Goal: Task Accomplishment & Management: Use online tool/utility

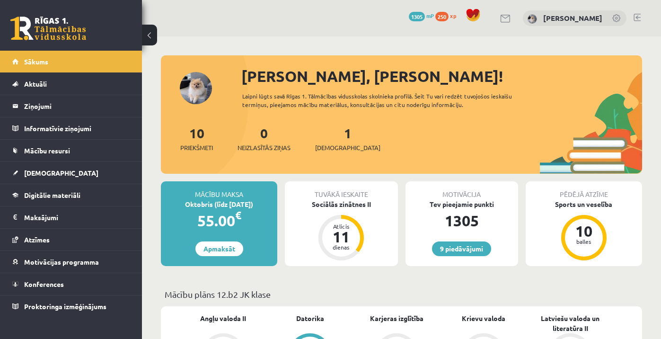
click at [638, 16] on link at bounding box center [637, 18] width 7 height 8
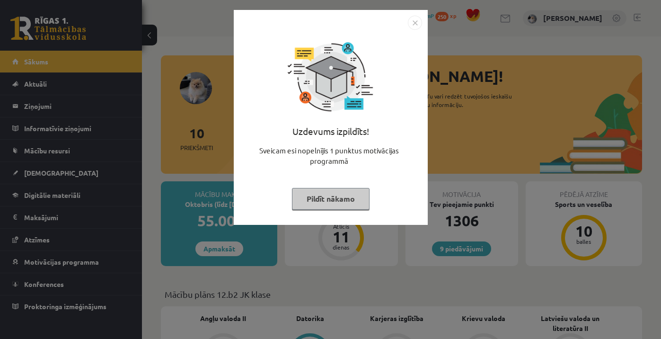
click at [348, 193] on button "Pildīt nākamo" at bounding box center [331, 199] width 78 height 22
